Goal: Task Accomplishment & Management: Manage account settings

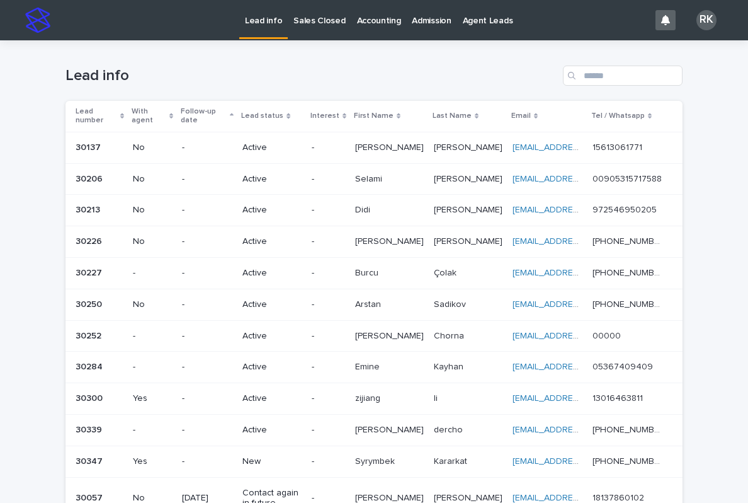
scroll to position [95, 0]
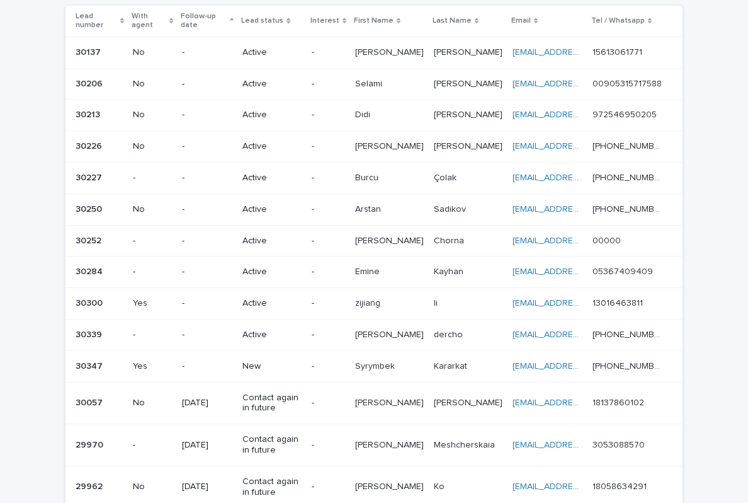
click at [105, 462] on html "Lead info Sales Closed Accounting Admission Agent Leads RK Loading... Saving… L…" at bounding box center [374, 251] width 748 height 503
click at [105, 476] on div "29962 29962" at bounding box center [99, 486] width 47 height 21
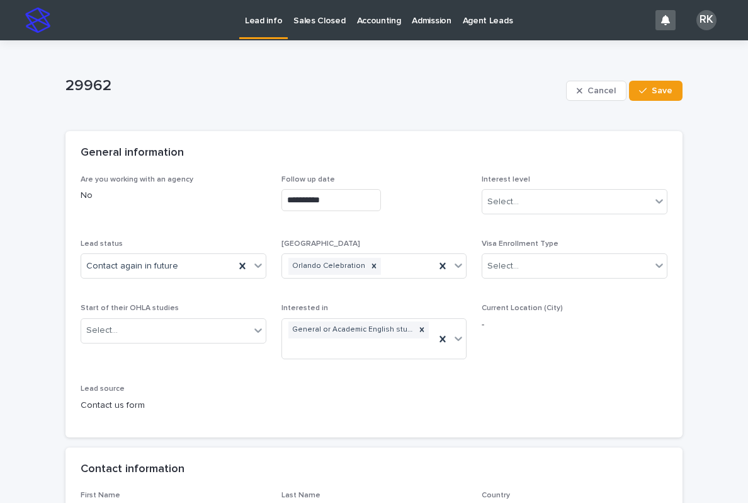
click at [268, 28] on link "Lead info" at bounding box center [263, 18] width 49 height 37
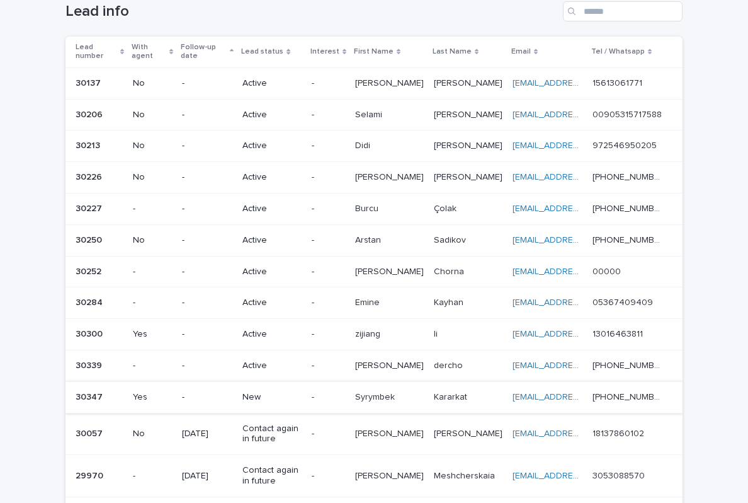
scroll to position [71, 0]
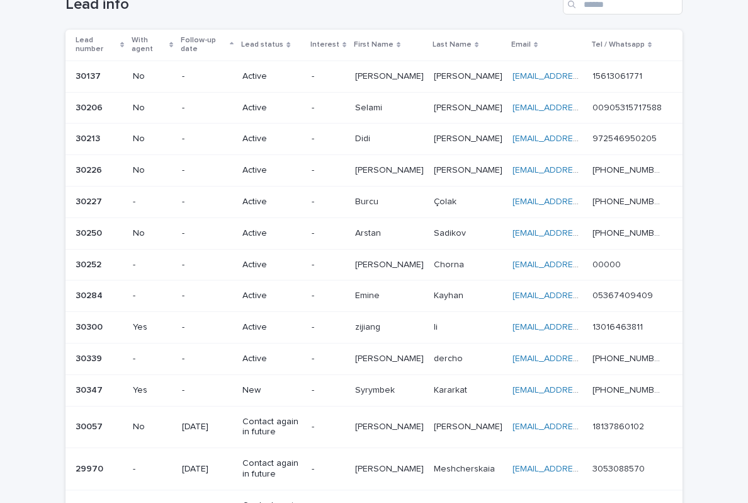
click at [345, 385] on p "-" at bounding box center [328, 390] width 33 height 11
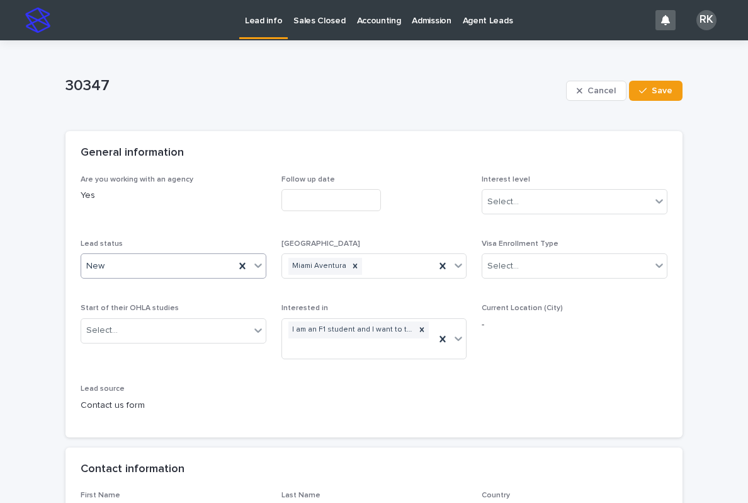
click at [256, 269] on icon at bounding box center [258, 265] width 13 height 13
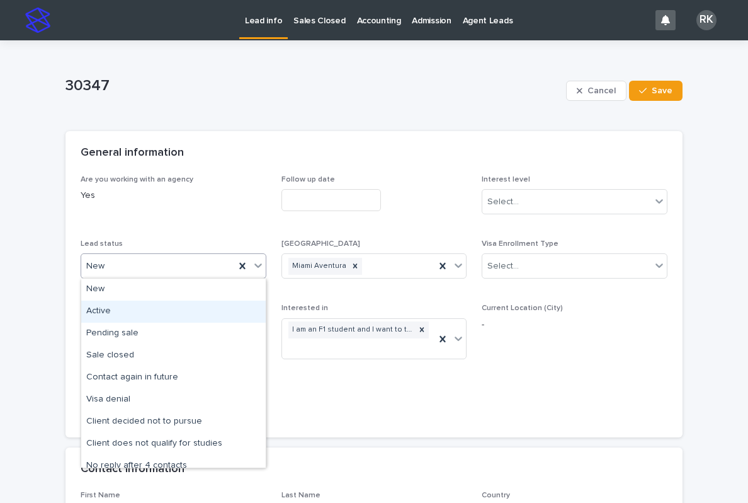
click at [177, 314] on div "Active" at bounding box center [173, 312] width 185 height 22
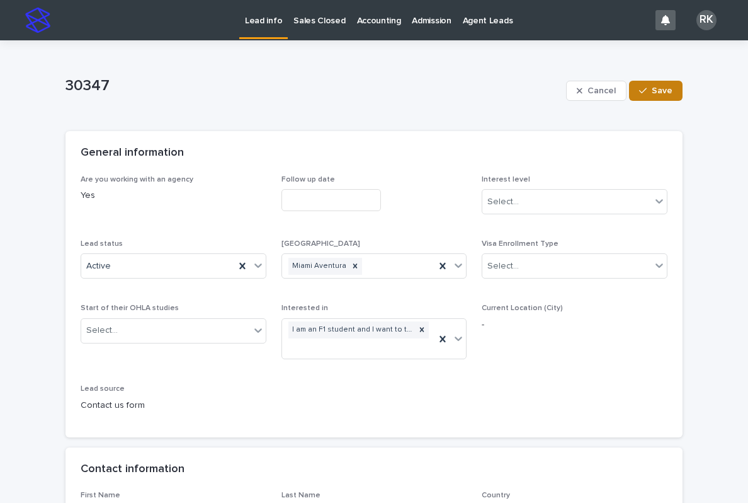
click at [663, 88] on span "Save" at bounding box center [662, 90] width 21 height 9
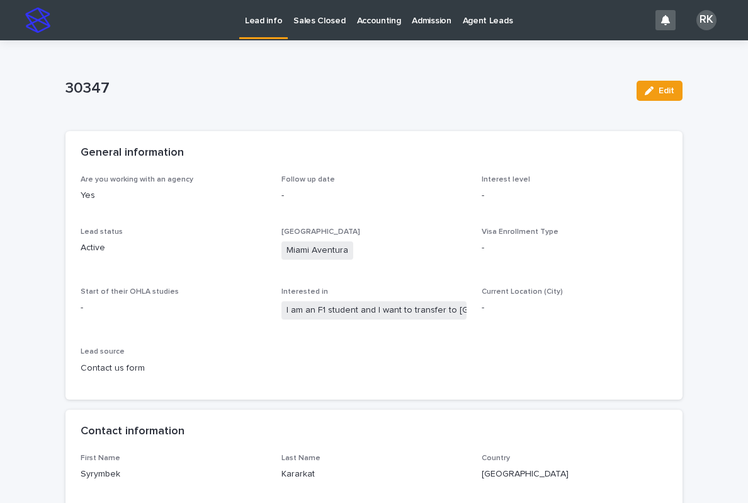
click at [268, 26] on link "Lead info" at bounding box center [263, 18] width 49 height 37
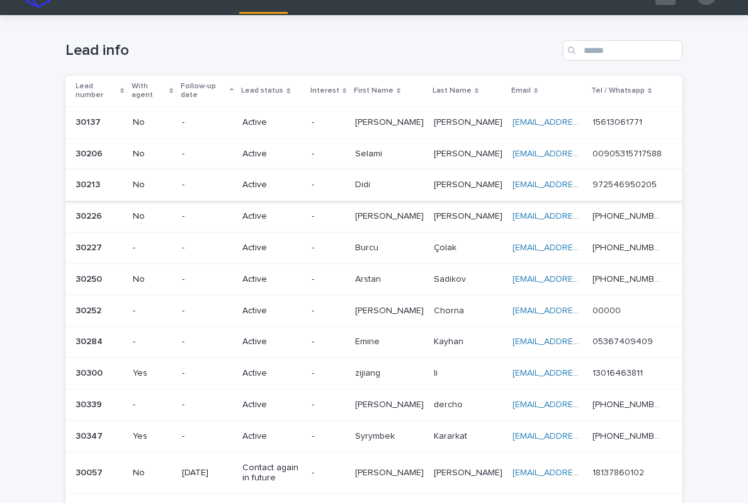
scroll to position [25, 0]
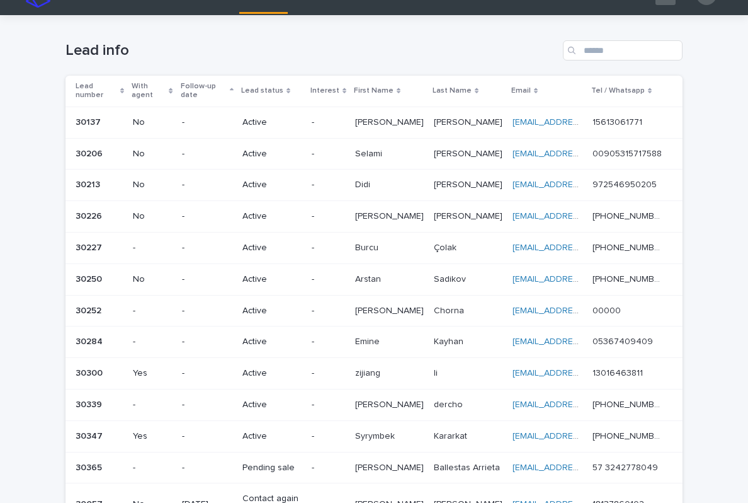
click at [302, 462] on p "Pending sale" at bounding box center [272, 467] width 59 height 11
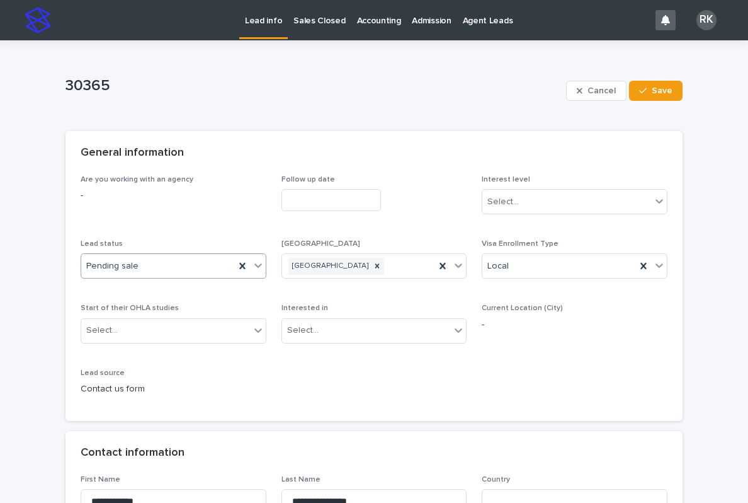
click at [258, 266] on icon at bounding box center [259, 266] width 8 height 4
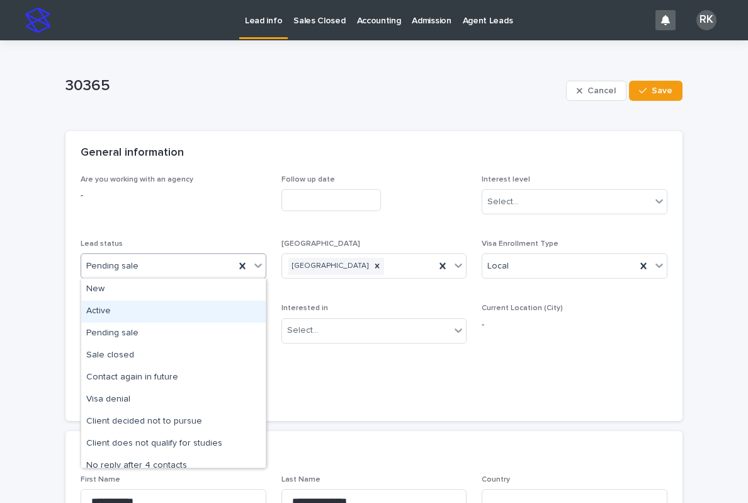
click at [206, 314] on div "Active" at bounding box center [173, 312] width 185 height 22
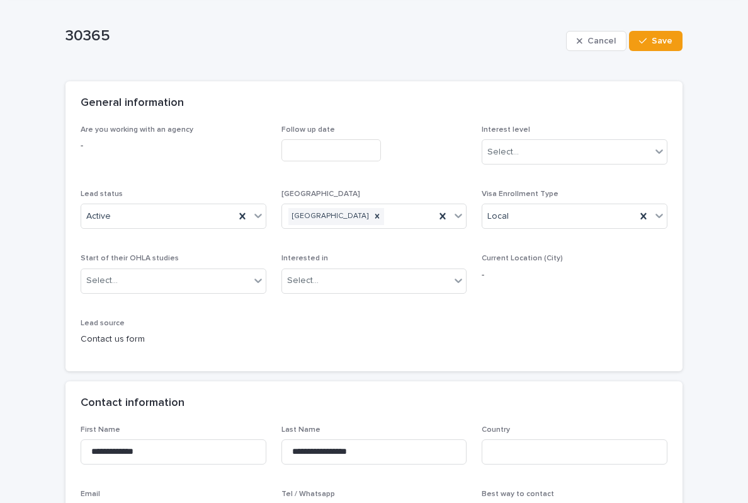
scroll to position [50, 0]
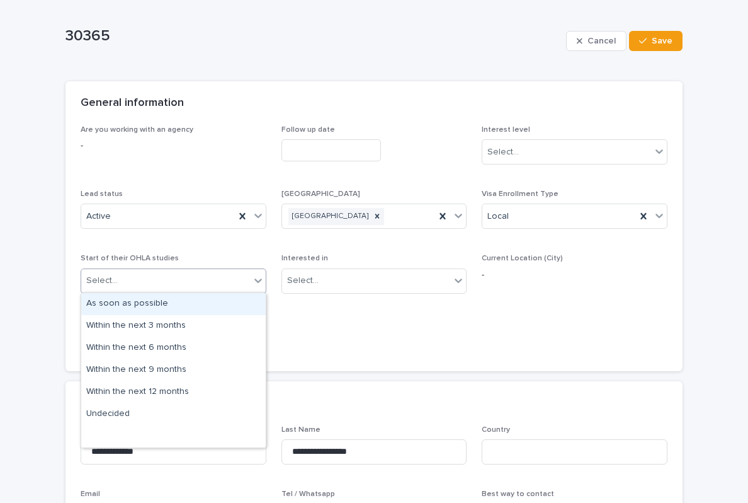
click at [229, 282] on div "Select..." at bounding box center [165, 280] width 169 height 21
click at [203, 309] on div "As soon as possible" at bounding box center [173, 304] width 185 height 22
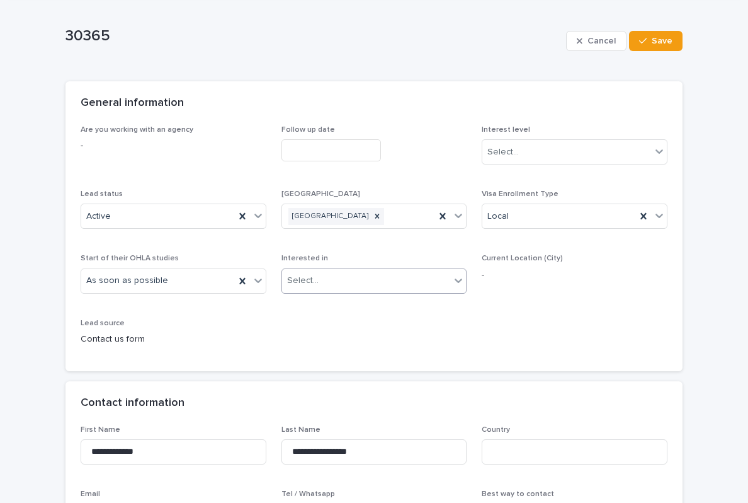
click at [320, 284] on input "text" at bounding box center [320, 280] width 1 height 11
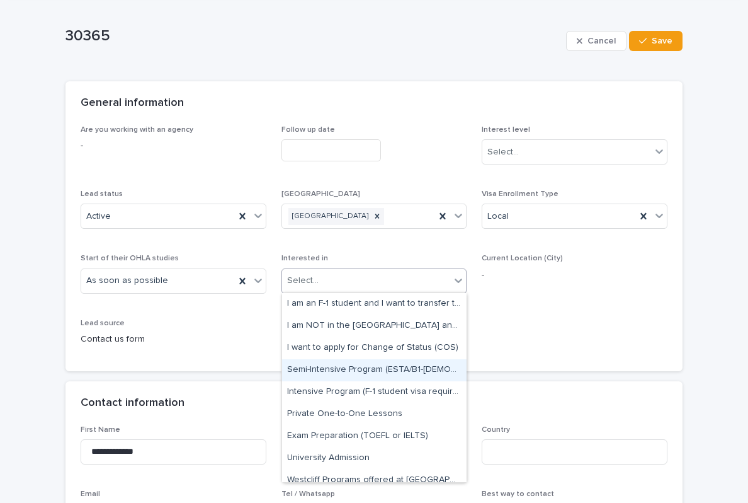
click at [309, 374] on div "Semi-Intensive Program (ESTA/B1-[DEMOGRAPHIC_DATA])" at bounding box center [374, 370] width 185 height 22
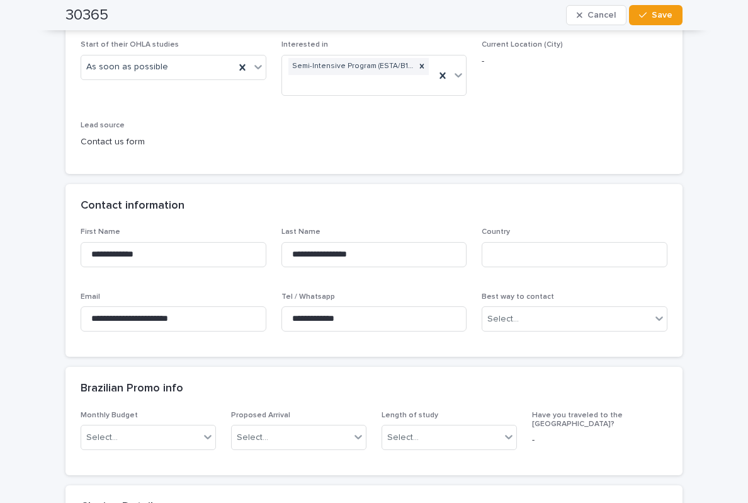
scroll to position [263, 0]
click at [509, 252] on input at bounding box center [575, 254] width 186 height 25
type input "********"
click at [556, 309] on div "Select..." at bounding box center [567, 319] width 169 height 21
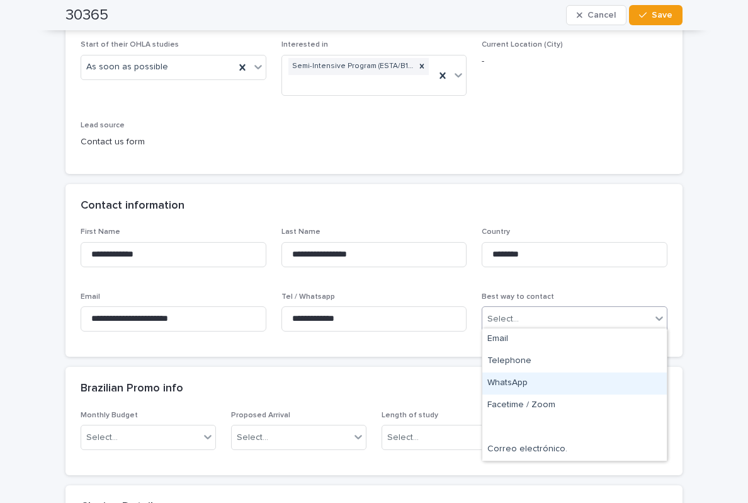
click at [513, 381] on div "WhatsApp" at bounding box center [575, 383] width 185 height 22
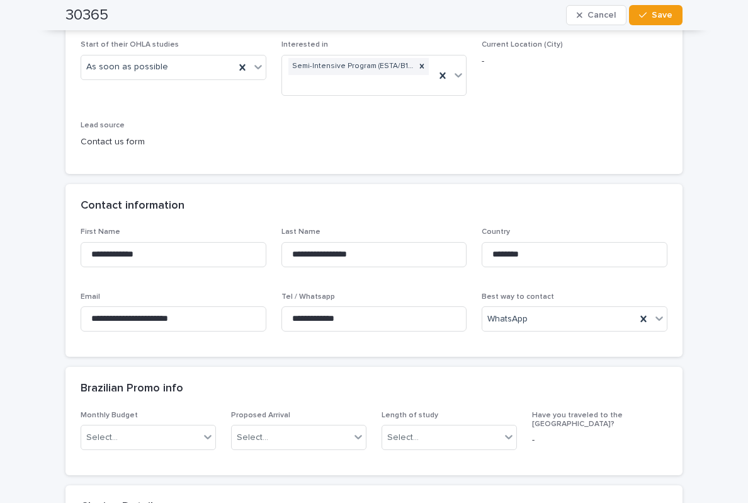
click at [461, 340] on div "**********" at bounding box center [374, 291] width 617 height 129
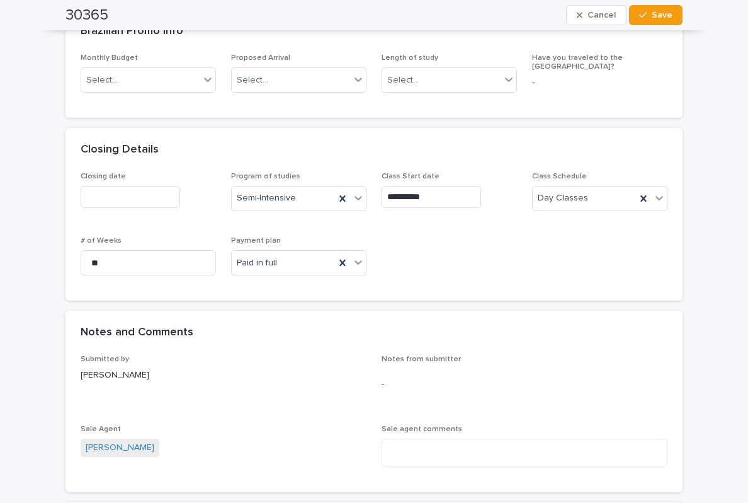
scroll to position [626, 0]
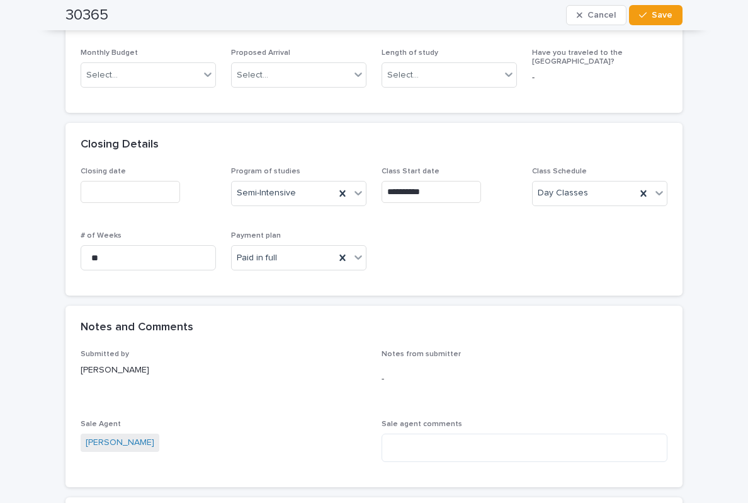
click at [169, 181] on input "text" at bounding box center [131, 192] width 100 height 22
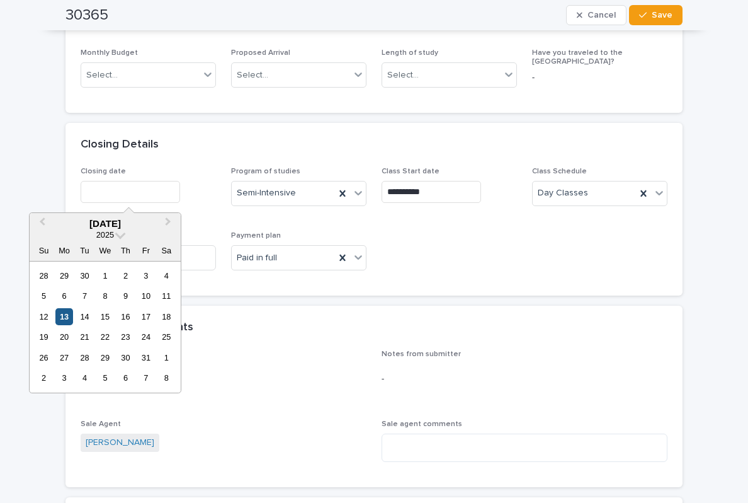
click at [67, 314] on div "13" at bounding box center [63, 316] width 17 height 17
type input "**********"
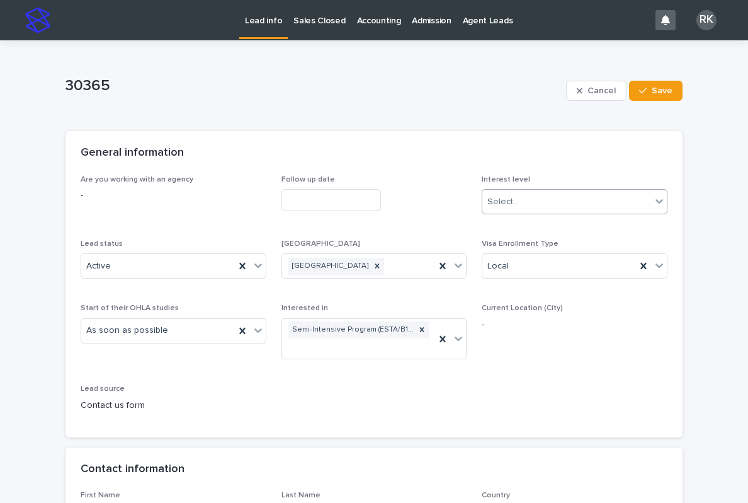
scroll to position [0, 0]
click at [674, 93] on button "Save" at bounding box center [656, 91] width 54 height 20
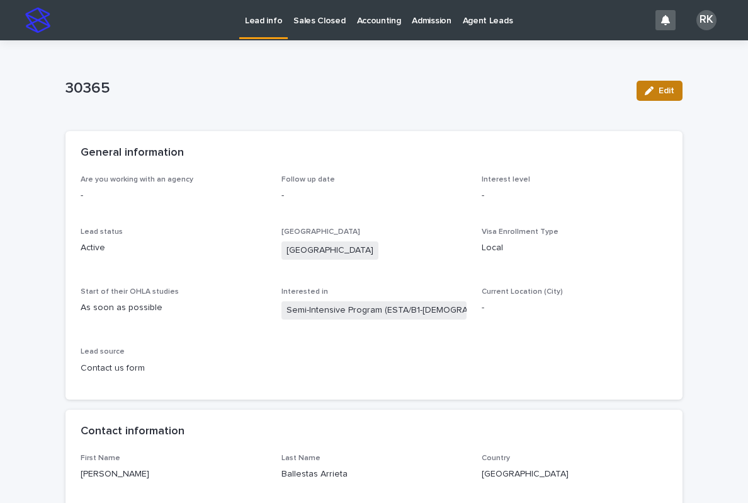
click at [674, 93] on span "Edit" at bounding box center [667, 90] width 16 height 9
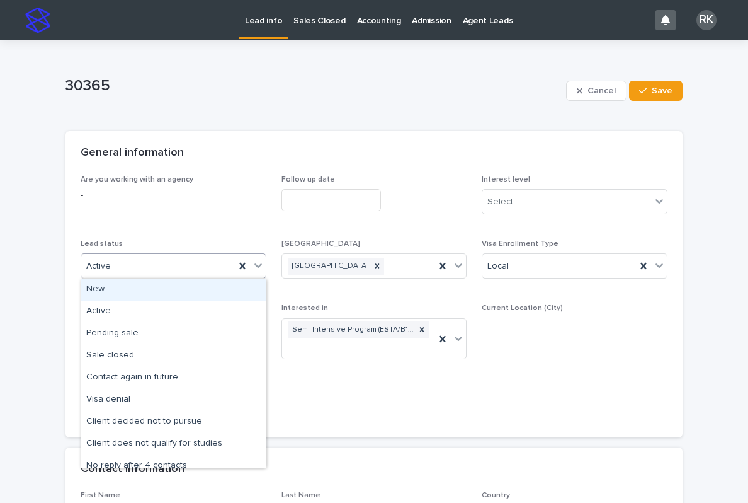
click at [218, 264] on div "Active" at bounding box center [158, 266] width 154 height 21
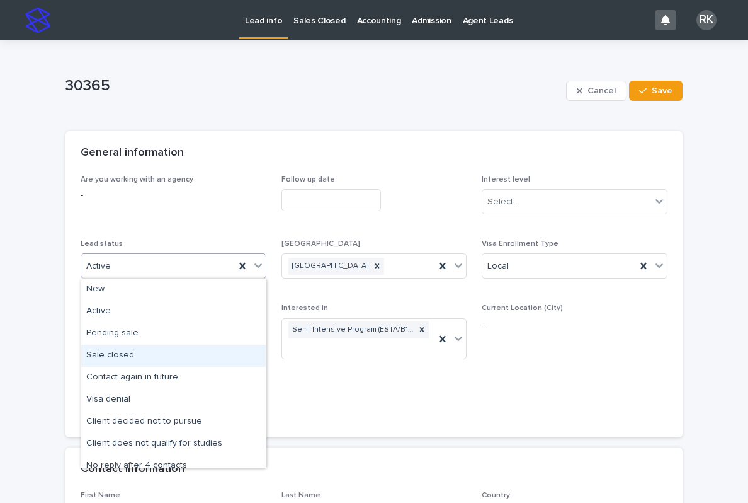
click at [135, 352] on div "Sale closed" at bounding box center [173, 356] width 185 height 22
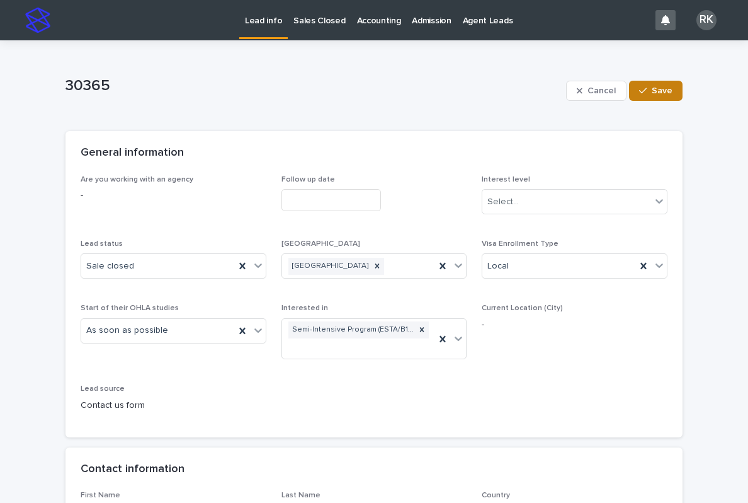
click at [657, 90] on span "Save" at bounding box center [662, 90] width 21 height 9
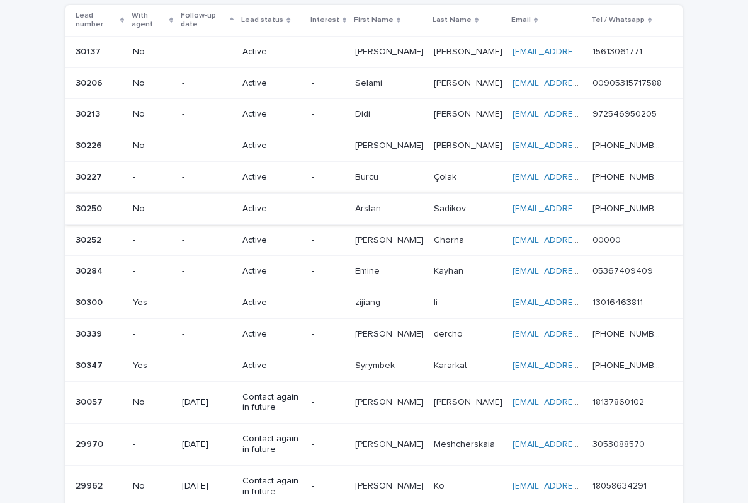
scroll to position [96, 0]
click at [424, 397] on p at bounding box center [389, 402] width 69 height 11
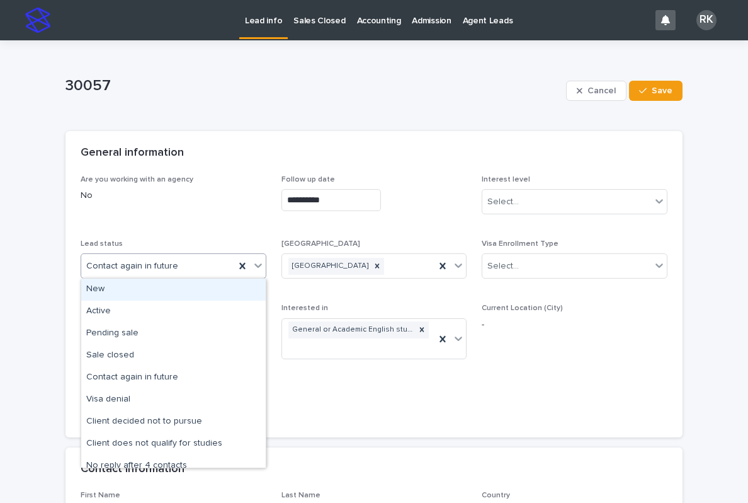
click at [255, 268] on icon at bounding box center [258, 265] width 13 height 13
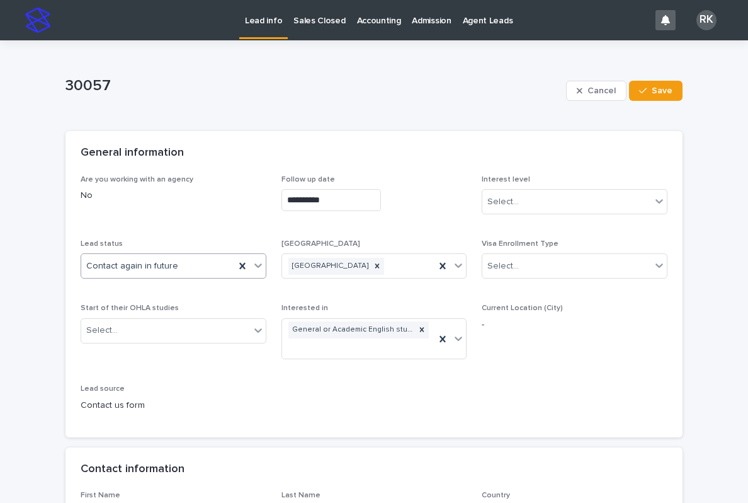
click at [267, 19] on p "Lead info" at bounding box center [263, 13] width 37 height 26
